Goal: Obtain resource: Download file/media

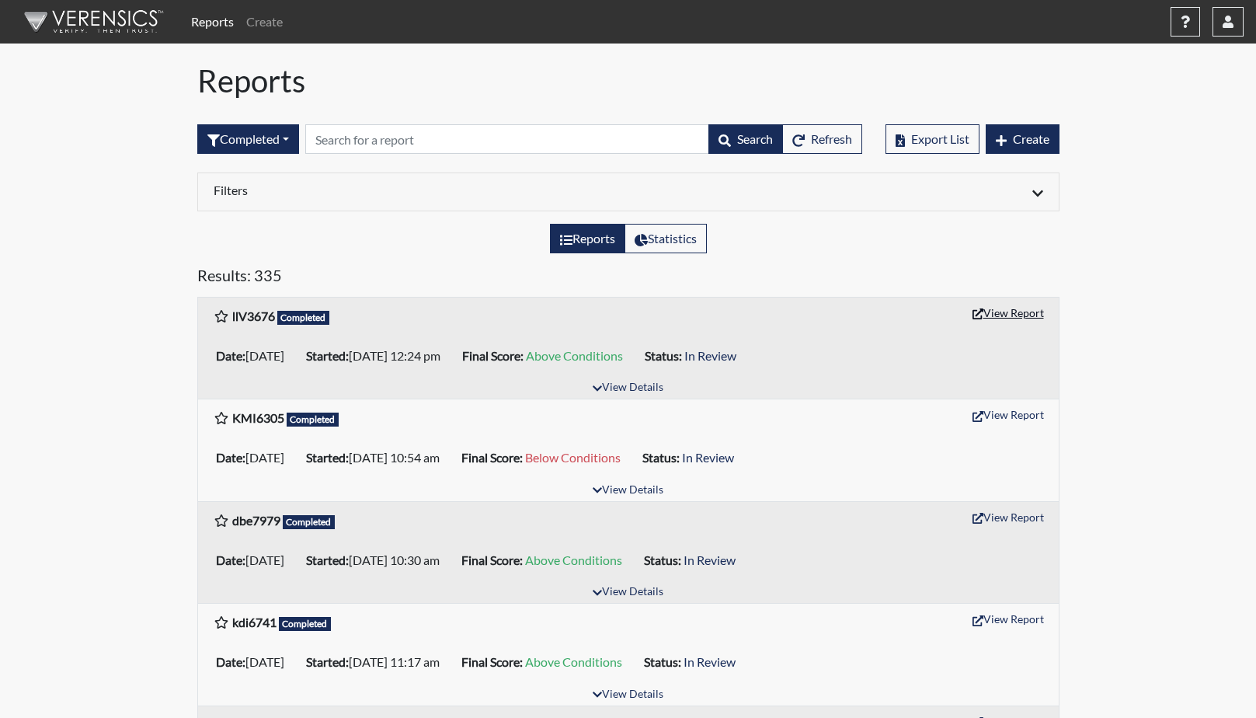
click at [1010, 311] on button "View Report" at bounding box center [1007, 313] width 85 height 24
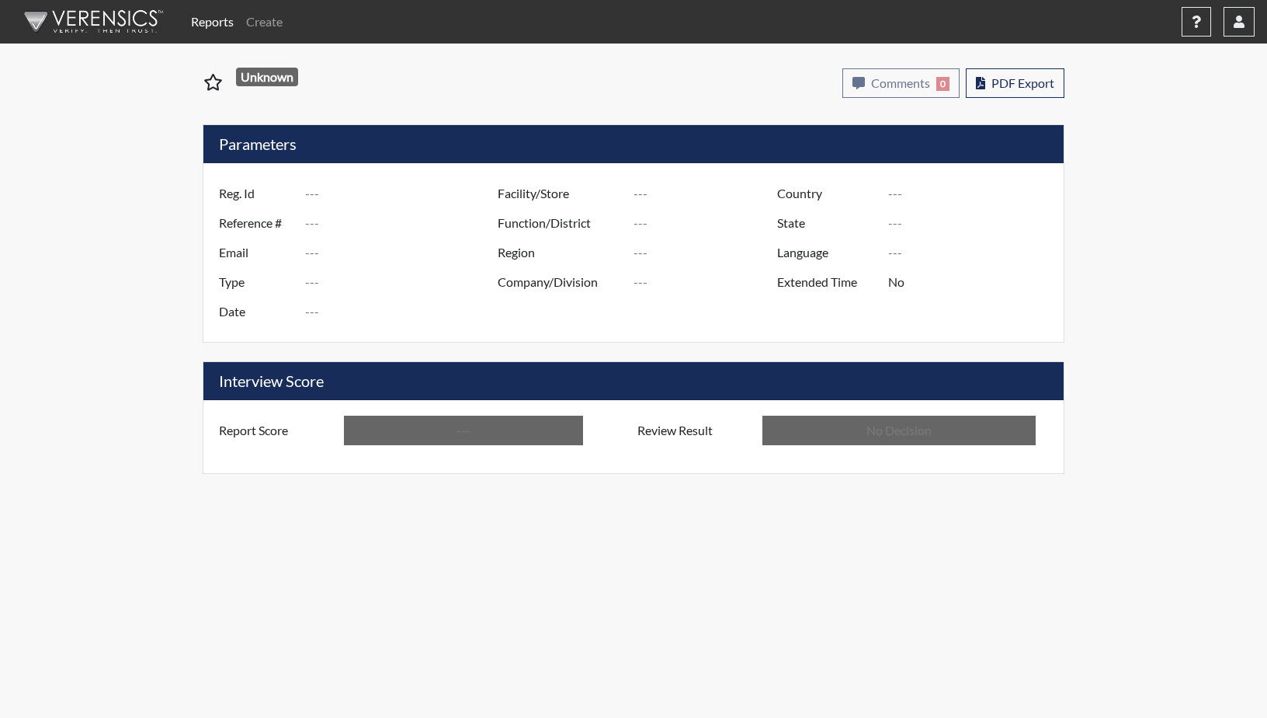
type input "llV3676"
type input "50853"
type input "---"
type input "Corrections Pre-Employment"
type input "[DATE]"
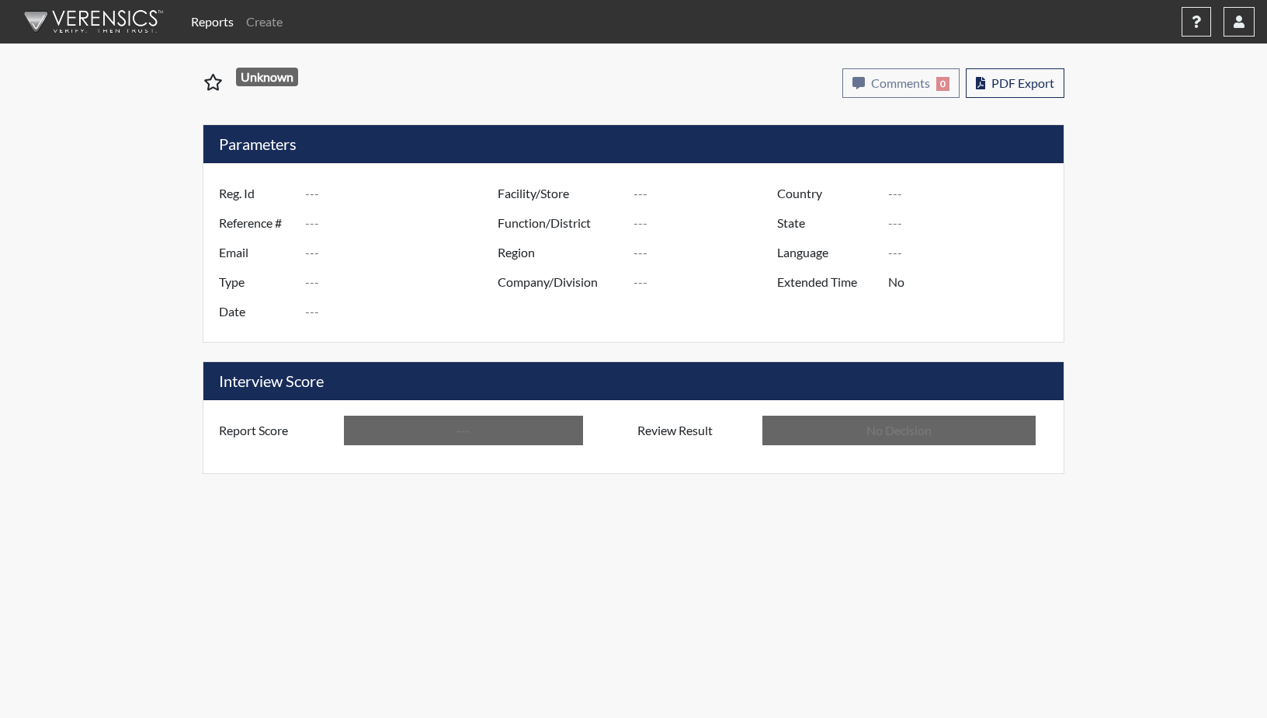
type input "GD&CP SMU*+"
type input "[GEOGRAPHIC_DATA]"
type input "[US_STATE]"
type input "English"
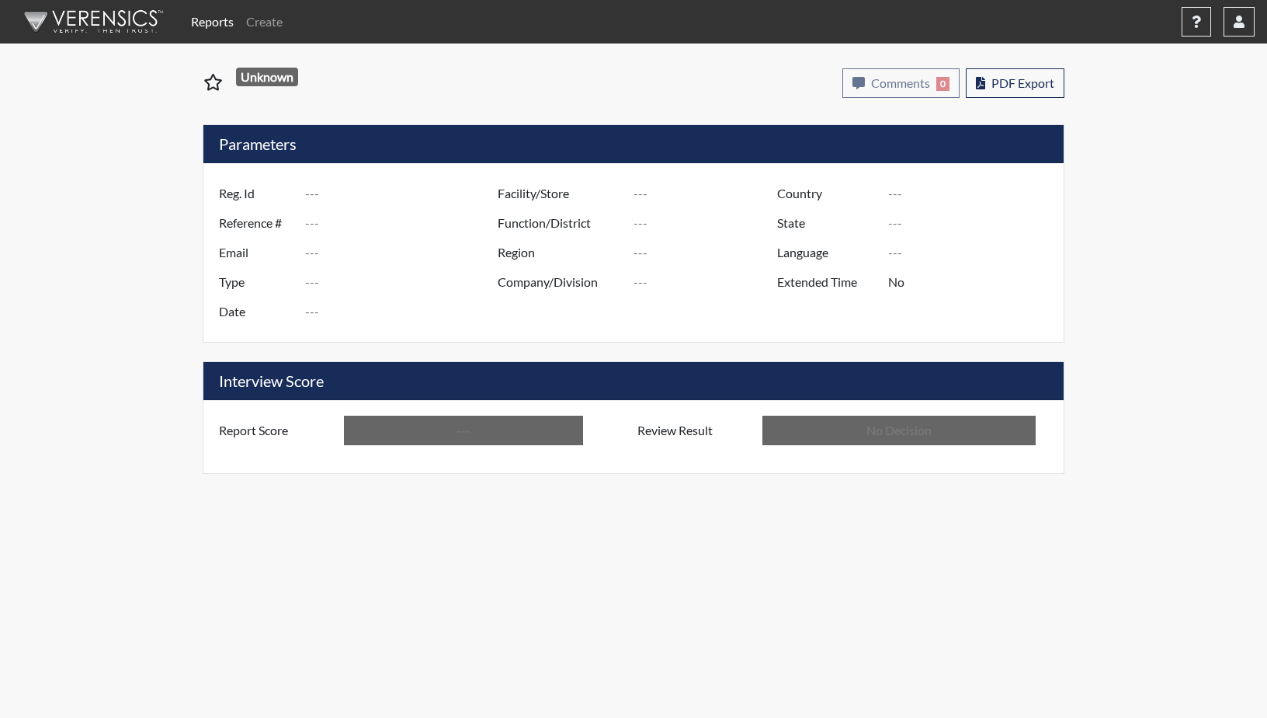
type input "Above Conditions"
type input "In Review"
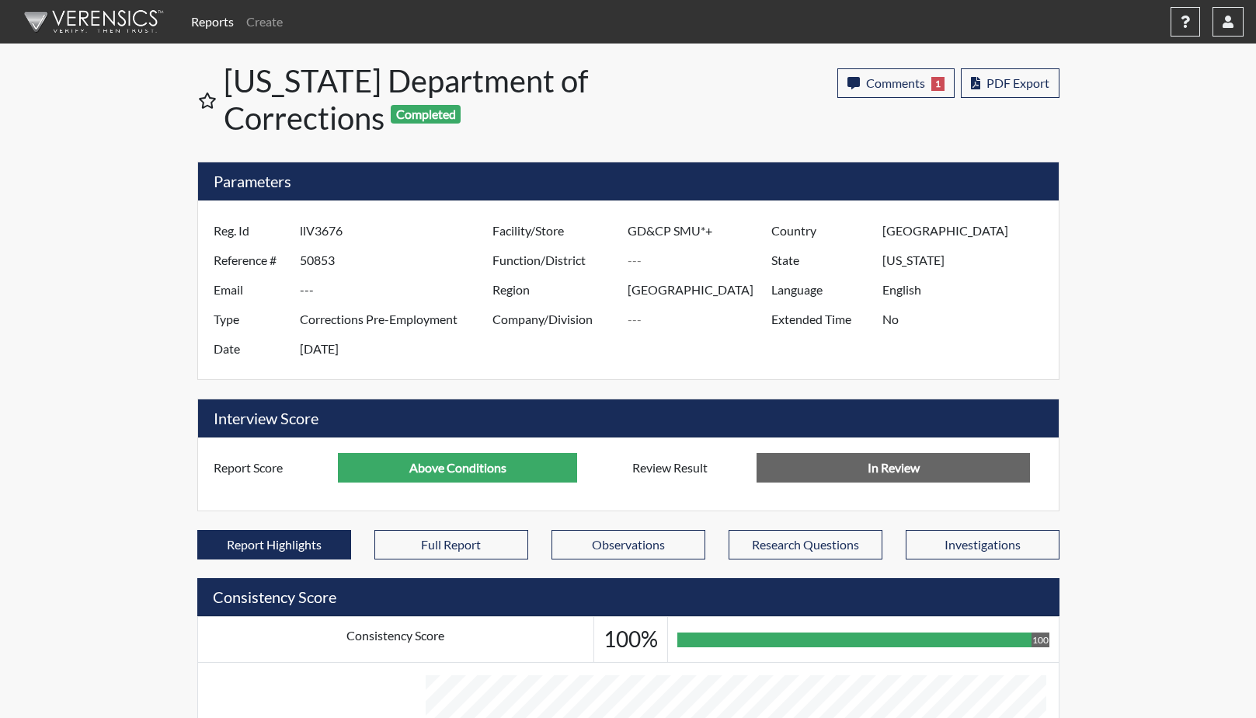
scroll to position [258, 645]
click at [908, 82] on span "Comments" at bounding box center [895, 82] width 59 height 15
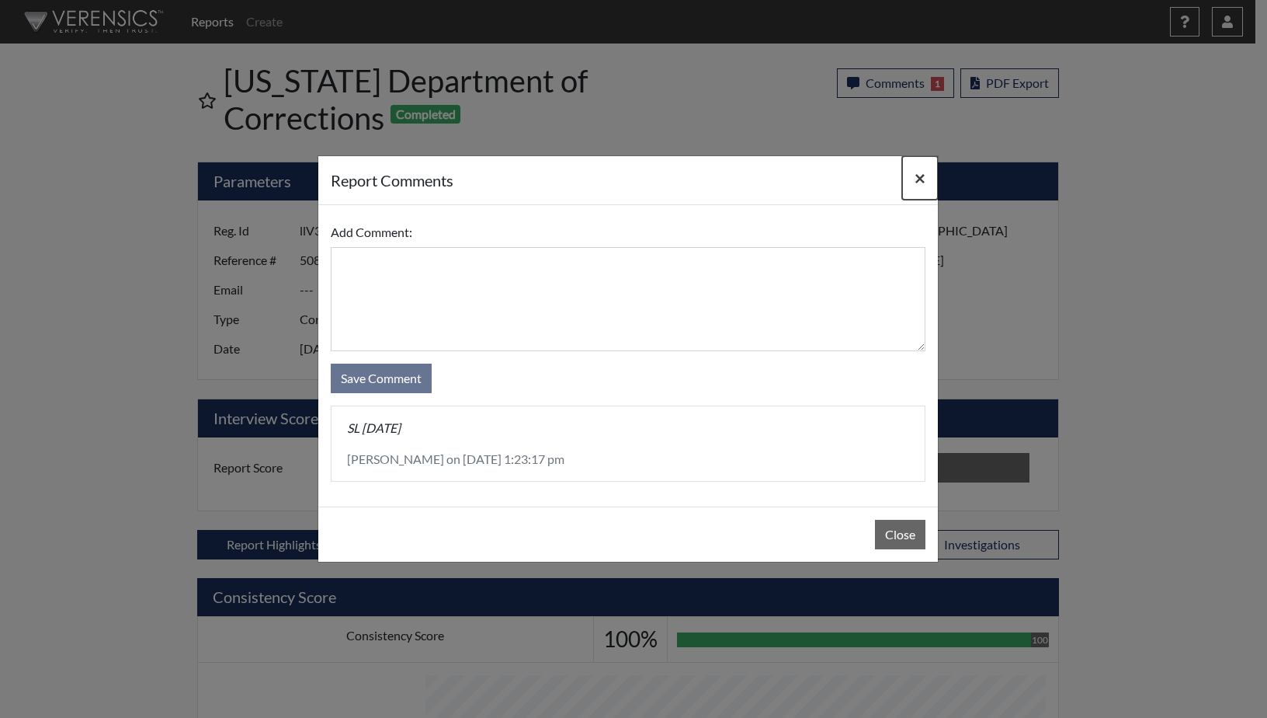
click at [923, 172] on span "×" at bounding box center [920, 177] width 11 height 23
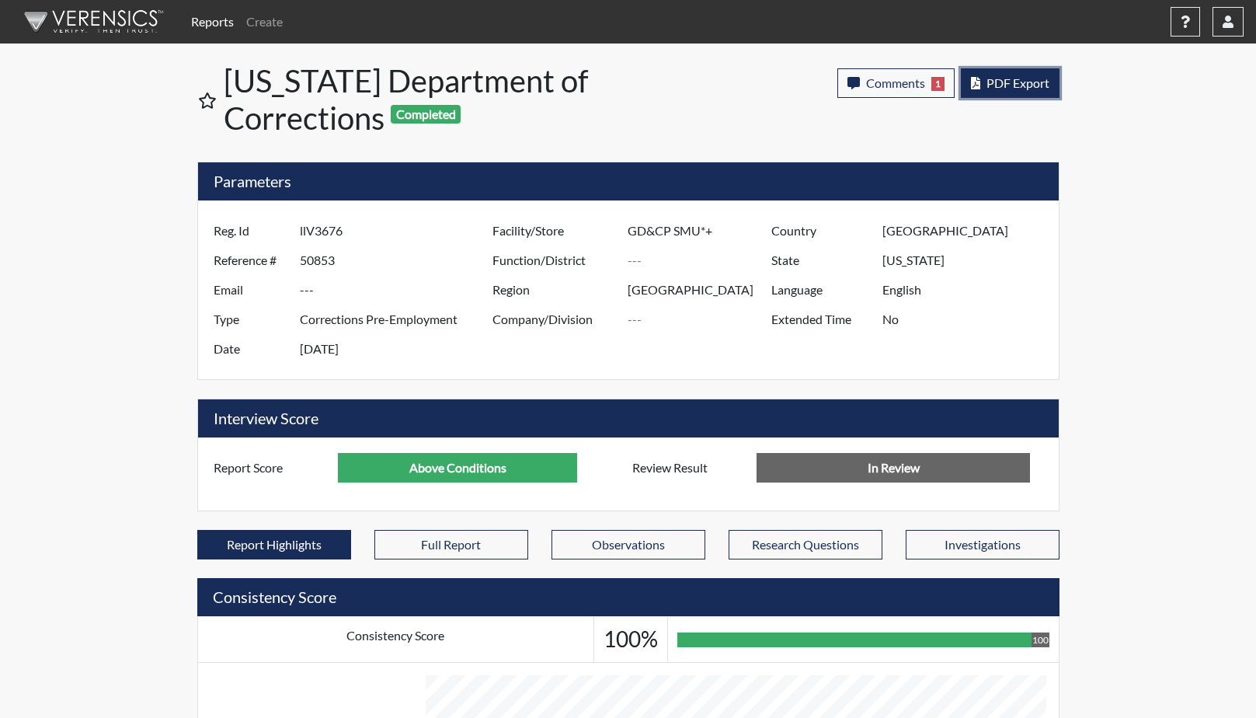
click at [1005, 82] on span "PDF Export" at bounding box center [1017, 82] width 63 height 15
